Goal: Navigation & Orientation: Understand site structure

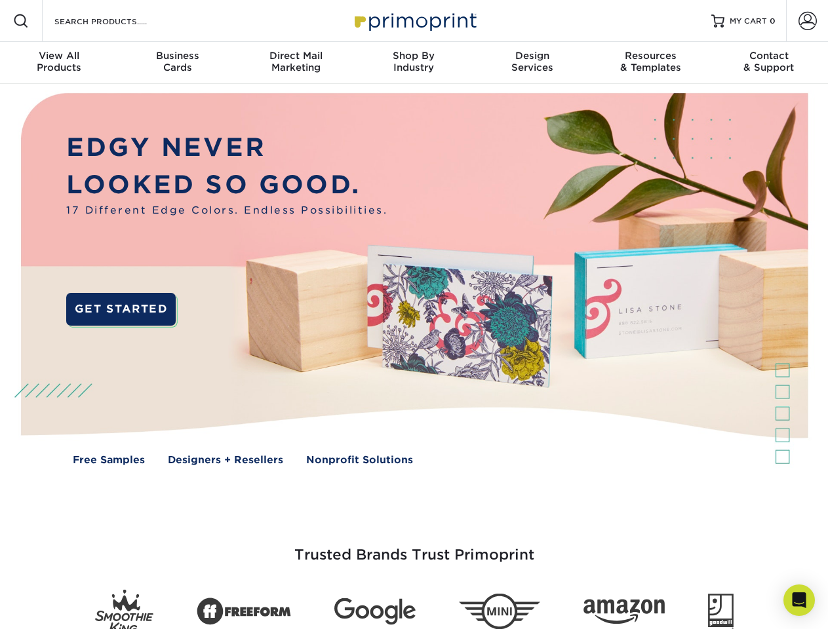
click at [414, 315] on img at bounding box center [413, 289] width 819 height 410
click at [21, 21] on span at bounding box center [21, 21] width 16 height 16
click at [807, 21] on span at bounding box center [807, 21] width 18 height 18
click at [59, 63] on div "View All Products" at bounding box center [59, 62] width 118 height 24
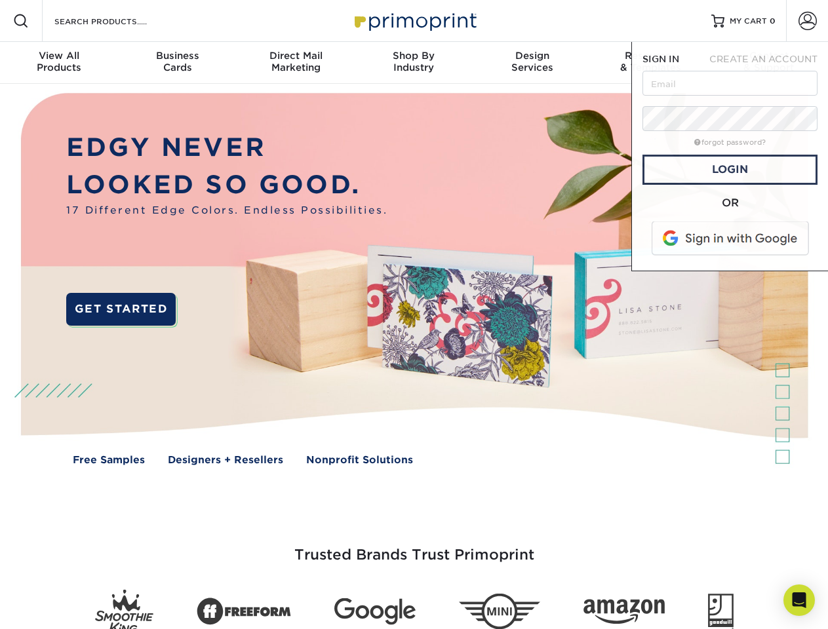
click at [177, 63] on div "Business Cards" at bounding box center [177, 62] width 118 height 24
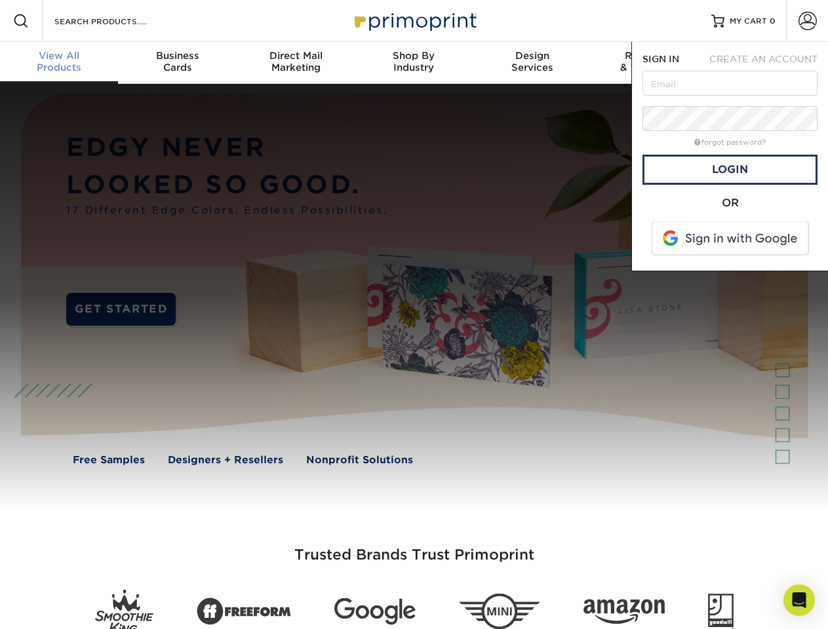
click at [296, 63] on div "Direct Mail Marketing" at bounding box center [296, 62] width 118 height 24
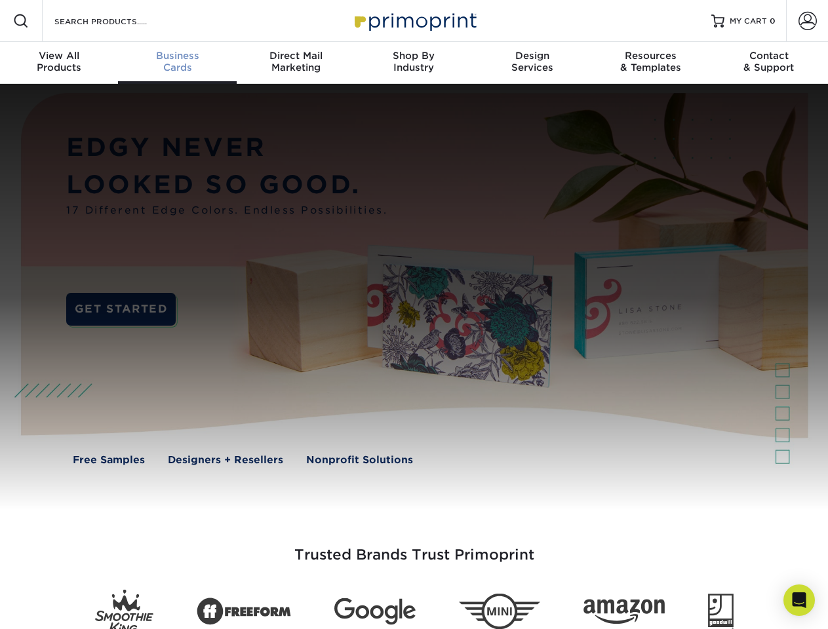
click at [414, 63] on div "Shop By Industry" at bounding box center [414, 62] width 118 height 24
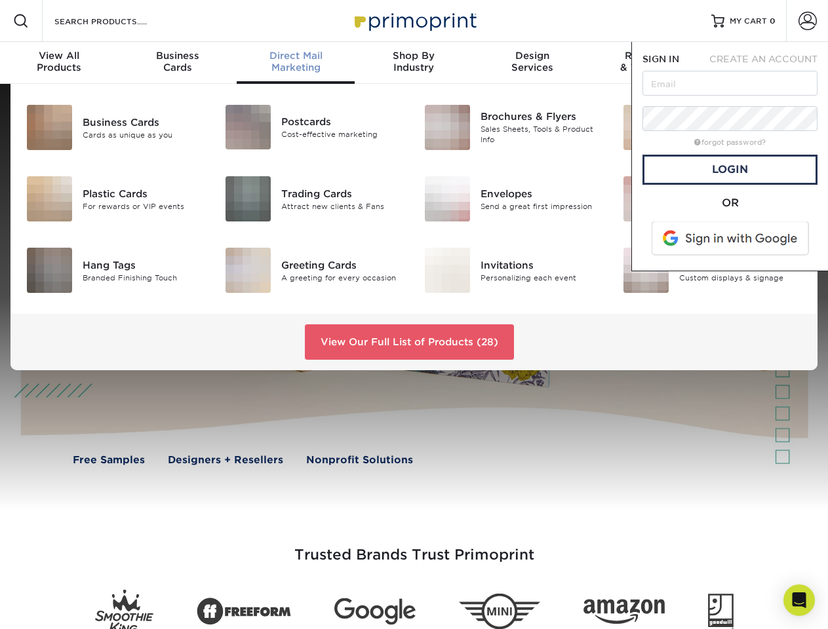
click at [532, 63] on div "Design Services" at bounding box center [532, 62] width 118 height 24
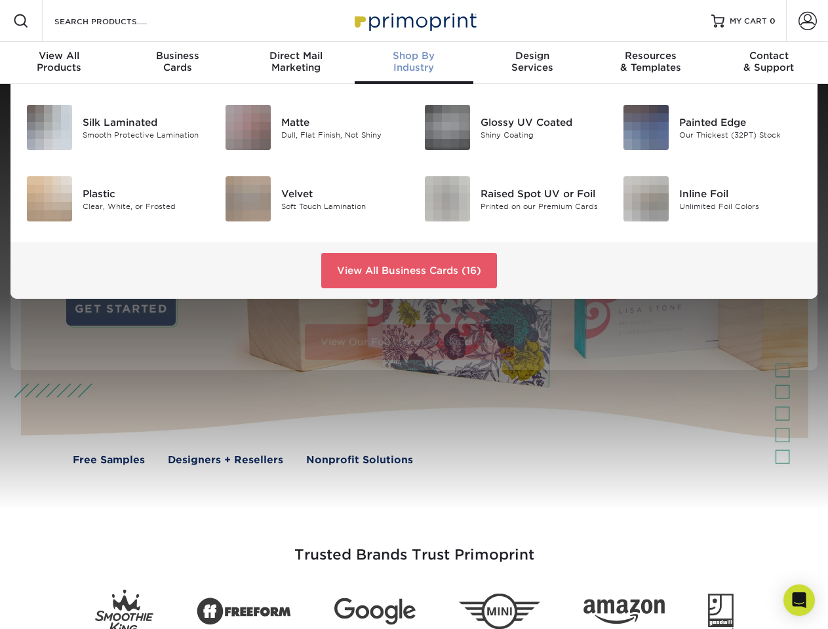
click at [650, 63] on span "SIGN IN" at bounding box center [660, 59] width 37 height 10
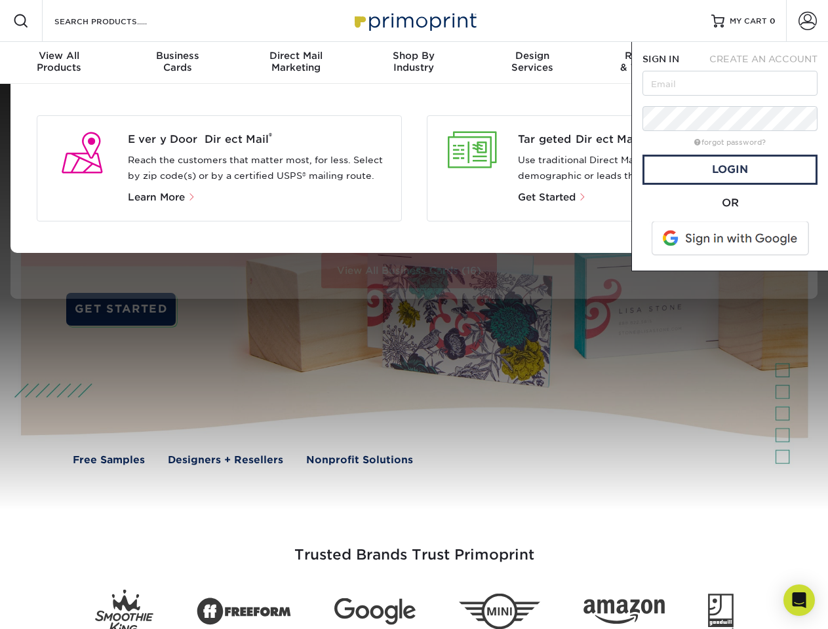
click at [769, 63] on div "Contact & Support" at bounding box center [769, 62] width 118 height 24
